Goal: Navigation & Orientation: Find specific page/section

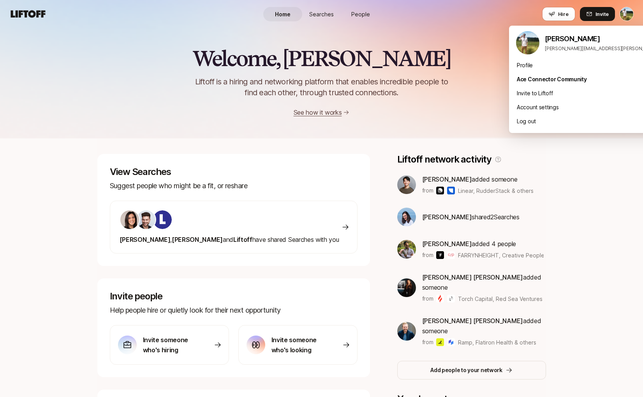
click at [623, 15] on html "Home Searches People Hire Home Searches People Hire Hire Invite Welcome, Tyler …" at bounding box center [321, 198] width 643 height 397
click at [564, 63] on div "Profile" at bounding box center [605, 65] width 193 height 14
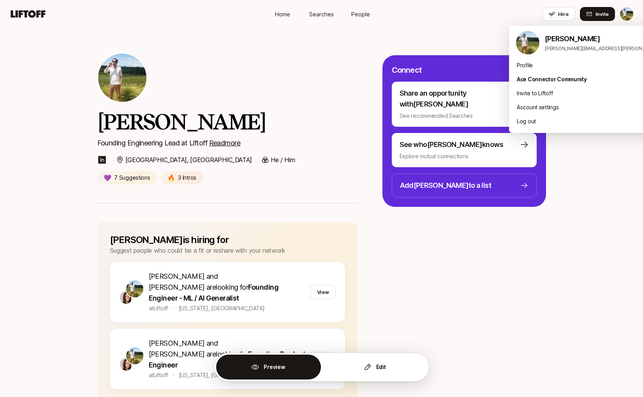
click at [627, 9] on html "Home Searches People Hire Home Searches People Hire Hire Invite Tyler Kieft Fou…" at bounding box center [321, 198] width 643 height 397
click at [567, 68] on div "Profile" at bounding box center [605, 65] width 193 height 14
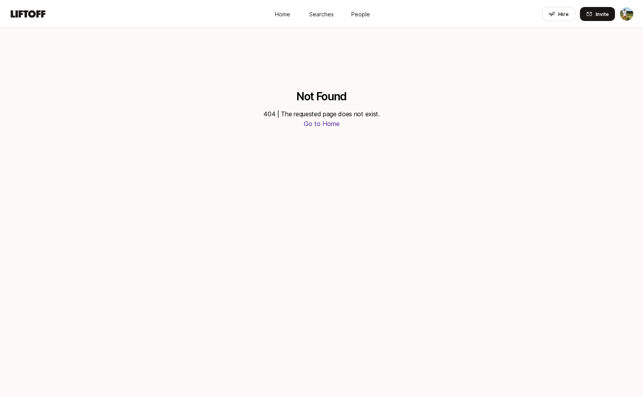
click at [323, 14] on span "Searches" at bounding box center [321, 14] width 25 height 8
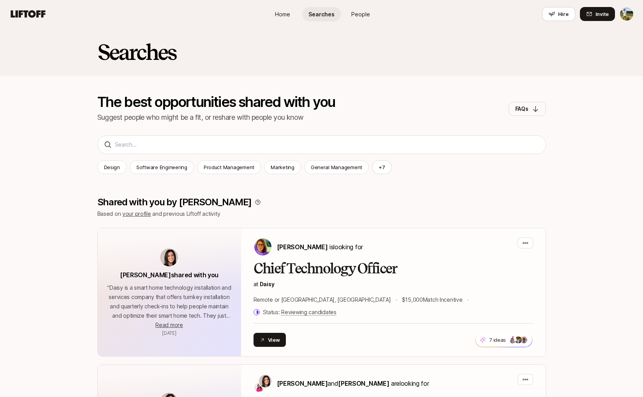
click at [343, 12] on link "People" at bounding box center [360, 14] width 39 height 14
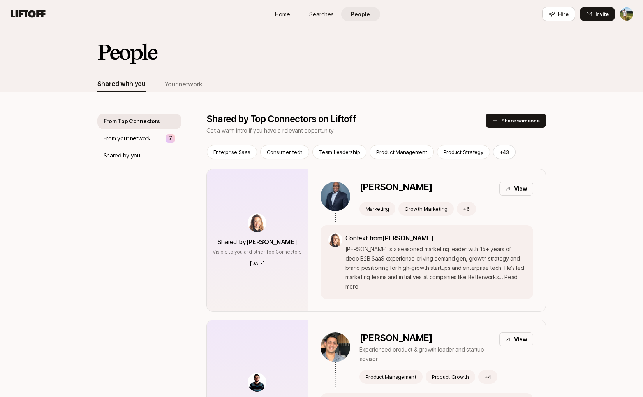
click at [326, 14] on span "Searches" at bounding box center [321, 14] width 25 height 8
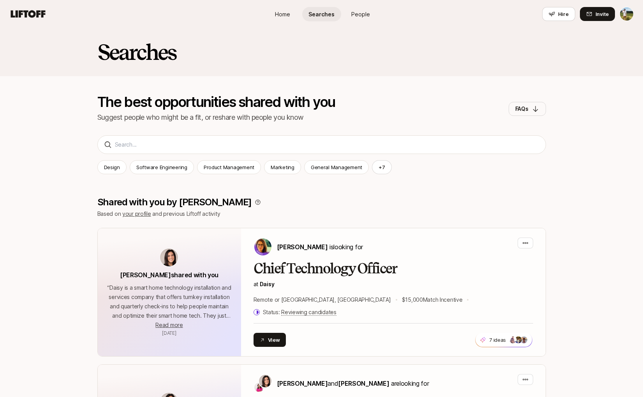
click at [367, 13] on span "People" at bounding box center [360, 14] width 19 height 8
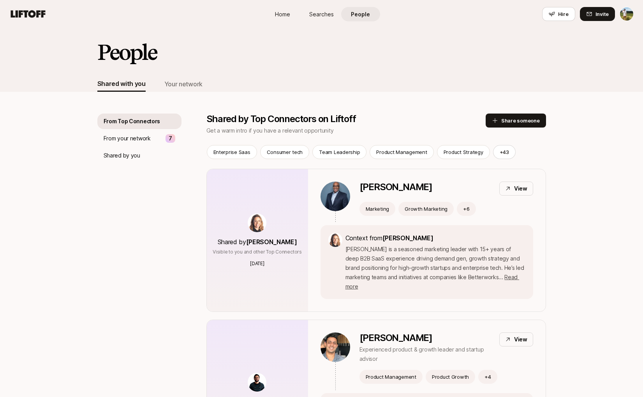
click at [317, 17] on span "Searches" at bounding box center [321, 14] width 25 height 8
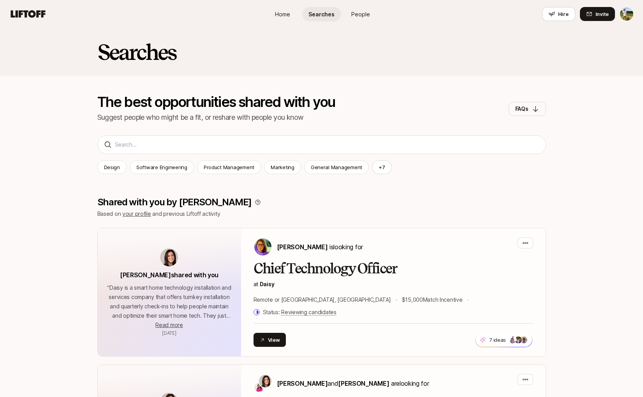
click at [293, 19] on link "Home" at bounding box center [282, 14] width 39 height 14
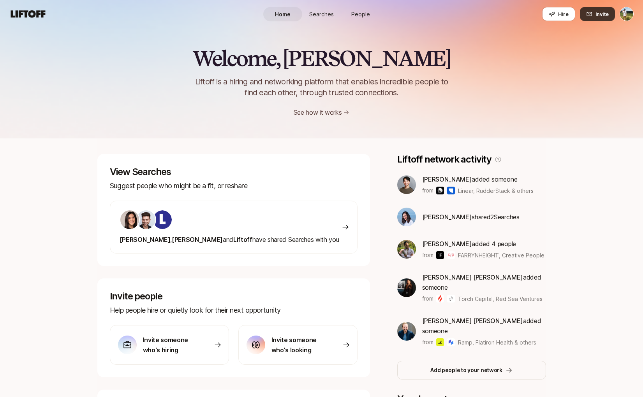
click at [600, 14] on span "Invite" at bounding box center [601, 14] width 13 height 8
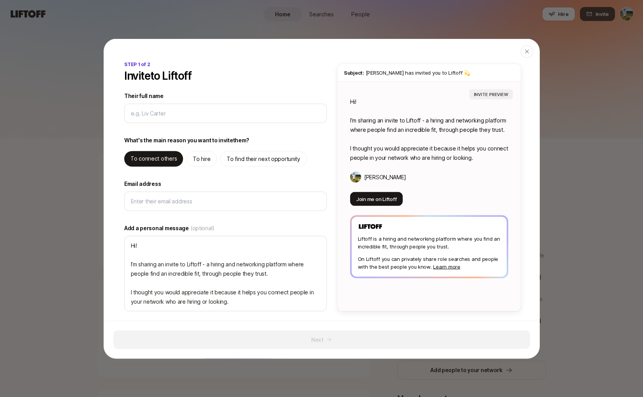
type textarea "x"
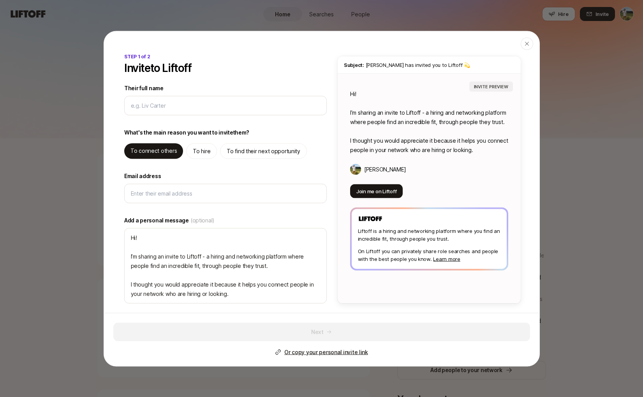
scroll to position [121, 0]
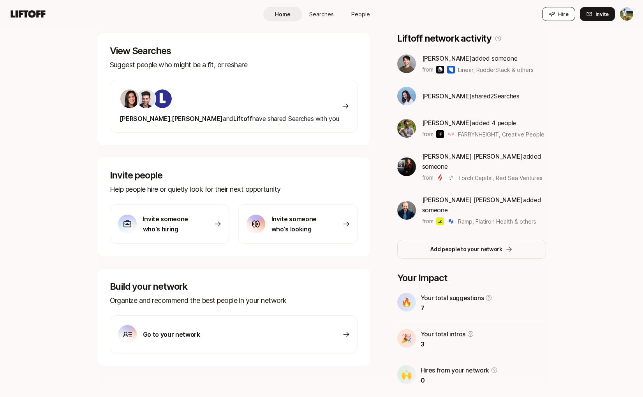
click at [558, 14] on button "Hire" at bounding box center [558, 14] width 33 height 14
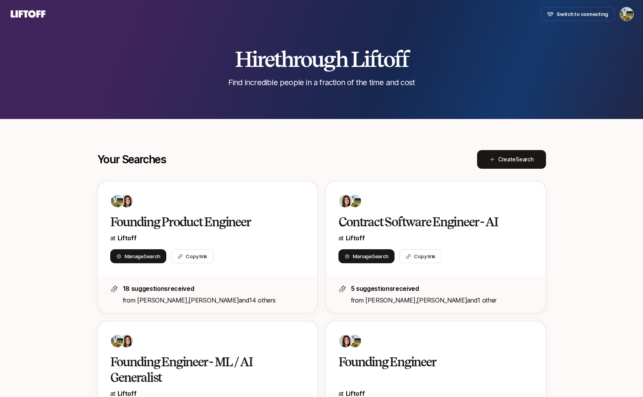
click at [31, 11] on icon at bounding box center [28, 13] width 35 height 7
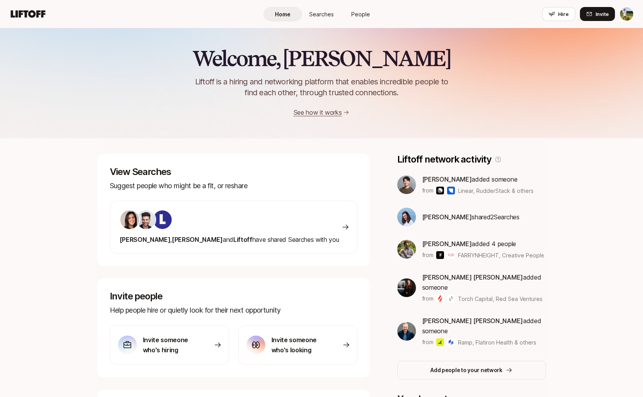
scroll to position [121, 0]
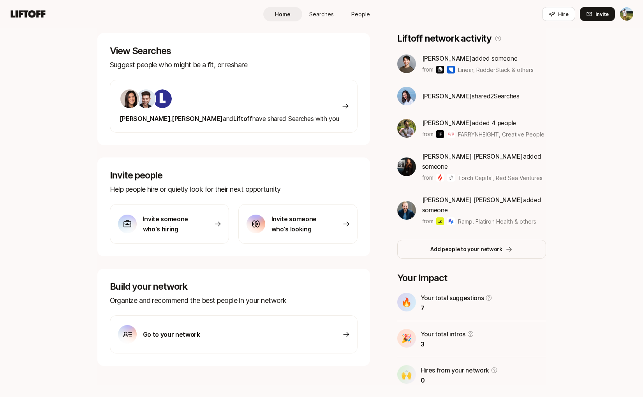
click at [365, 18] on link "People" at bounding box center [360, 14] width 39 height 14
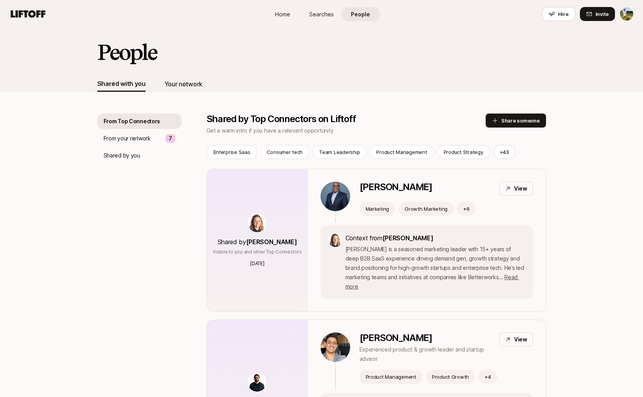
click at [175, 84] on div "Your network" at bounding box center [183, 84] width 38 height 10
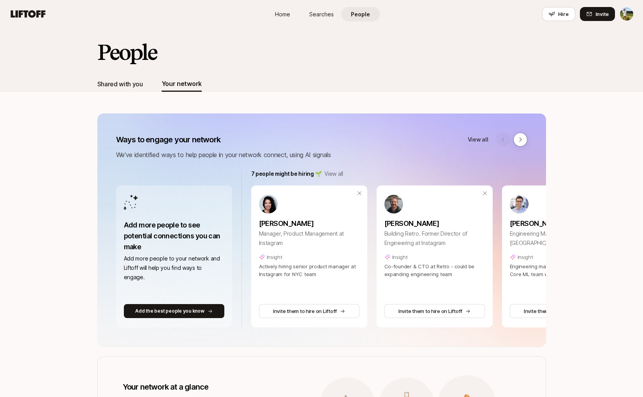
click at [133, 81] on div "Shared with you" at bounding box center [120, 84] width 46 height 10
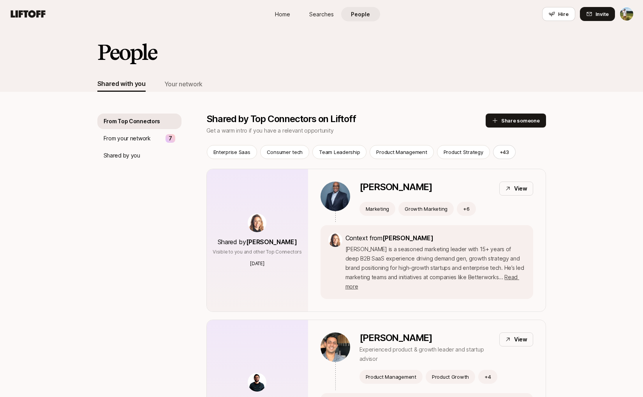
click at [312, 19] on link "Searches" at bounding box center [321, 14] width 39 height 14
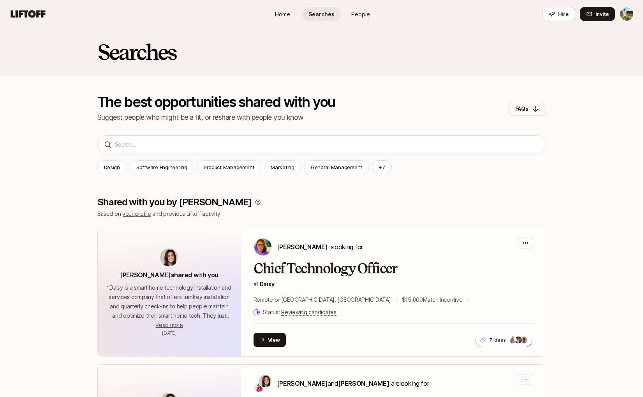
click at [291, 17] on link "Home" at bounding box center [282, 14] width 39 height 14
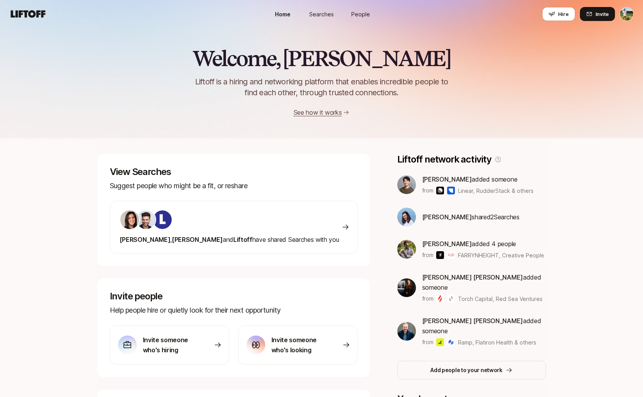
scroll to position [121, 0]
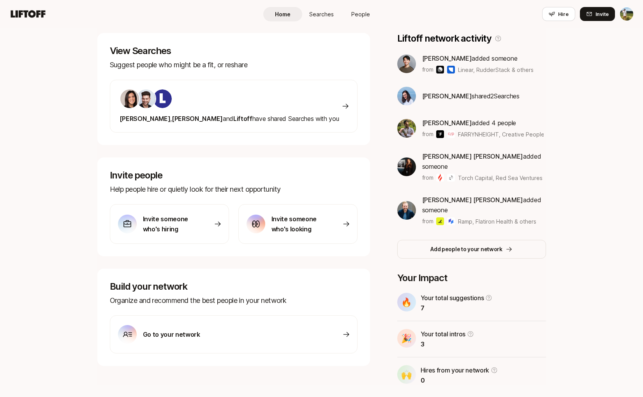
click at [372, 15] on link "People" at bounding box center [360, 14] width 39 height 14
